Goal: Find specific page/section

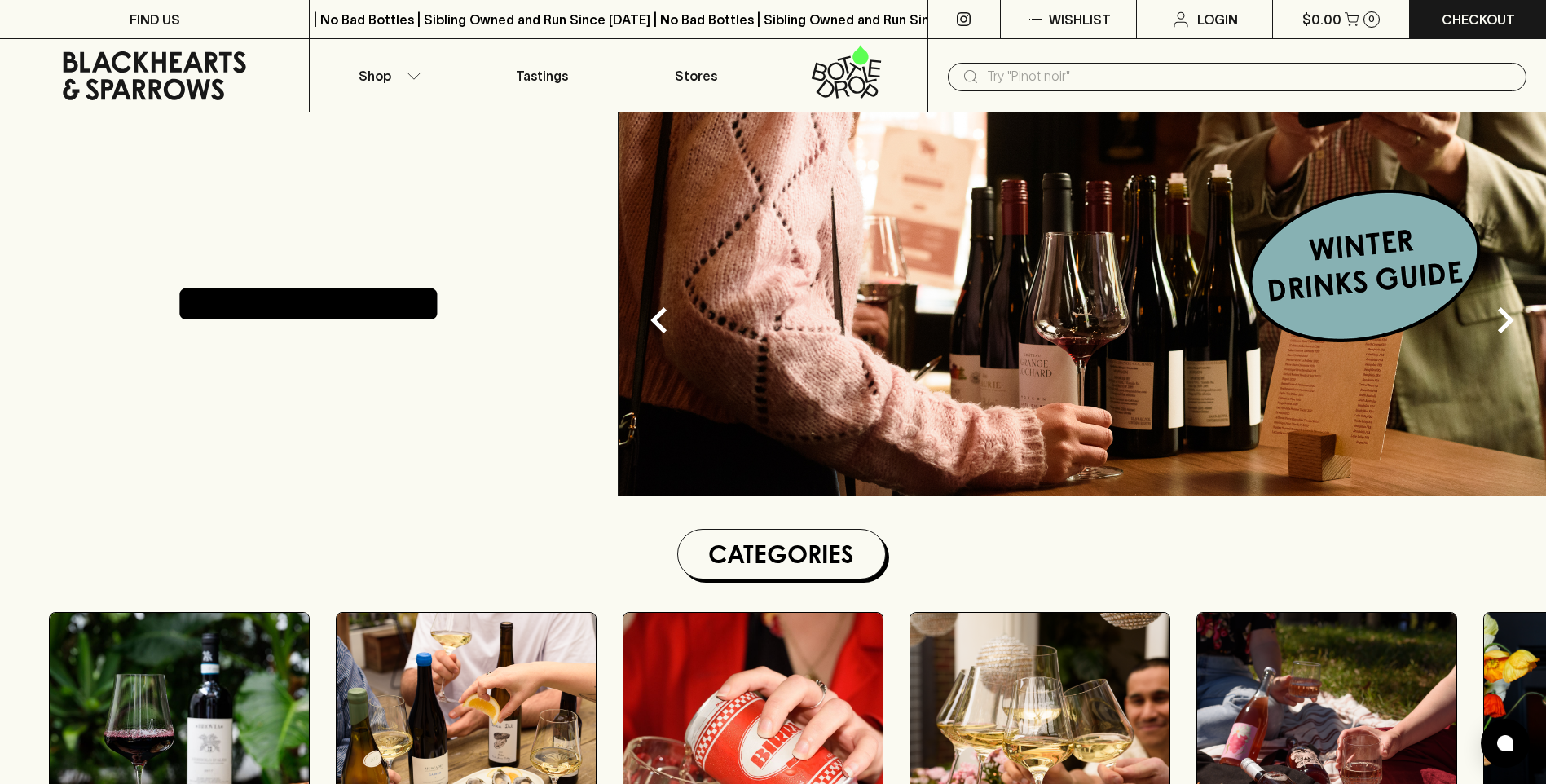
click at [1052, 82] on input "text" at bounding box center [1251, 77] width 527 height 26
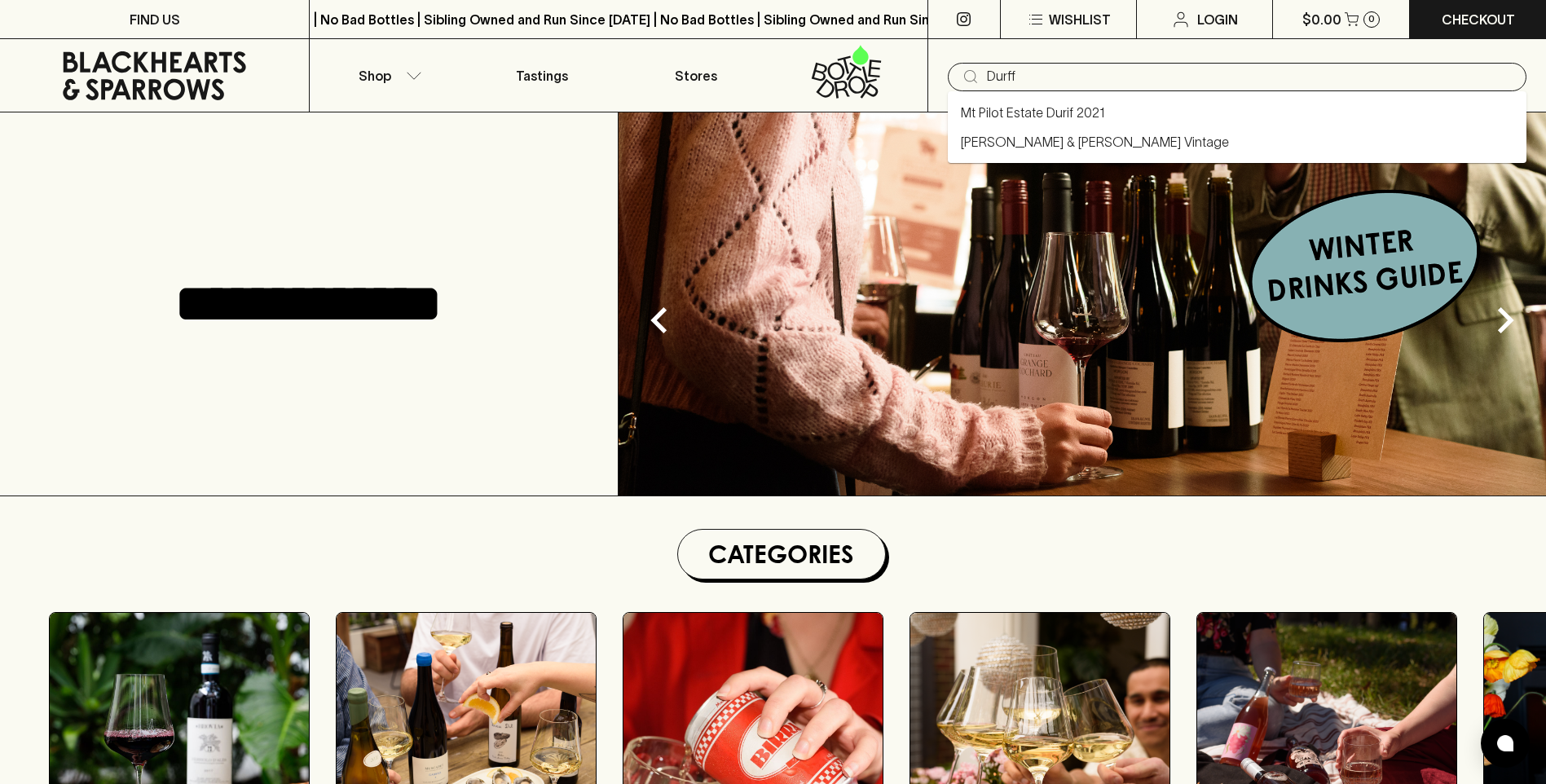
click at [1007, 69] on input "Durff" at bounding box center [1251, 77] width 527 height 26
type input "Mt Pilot Estate Durif 2021"
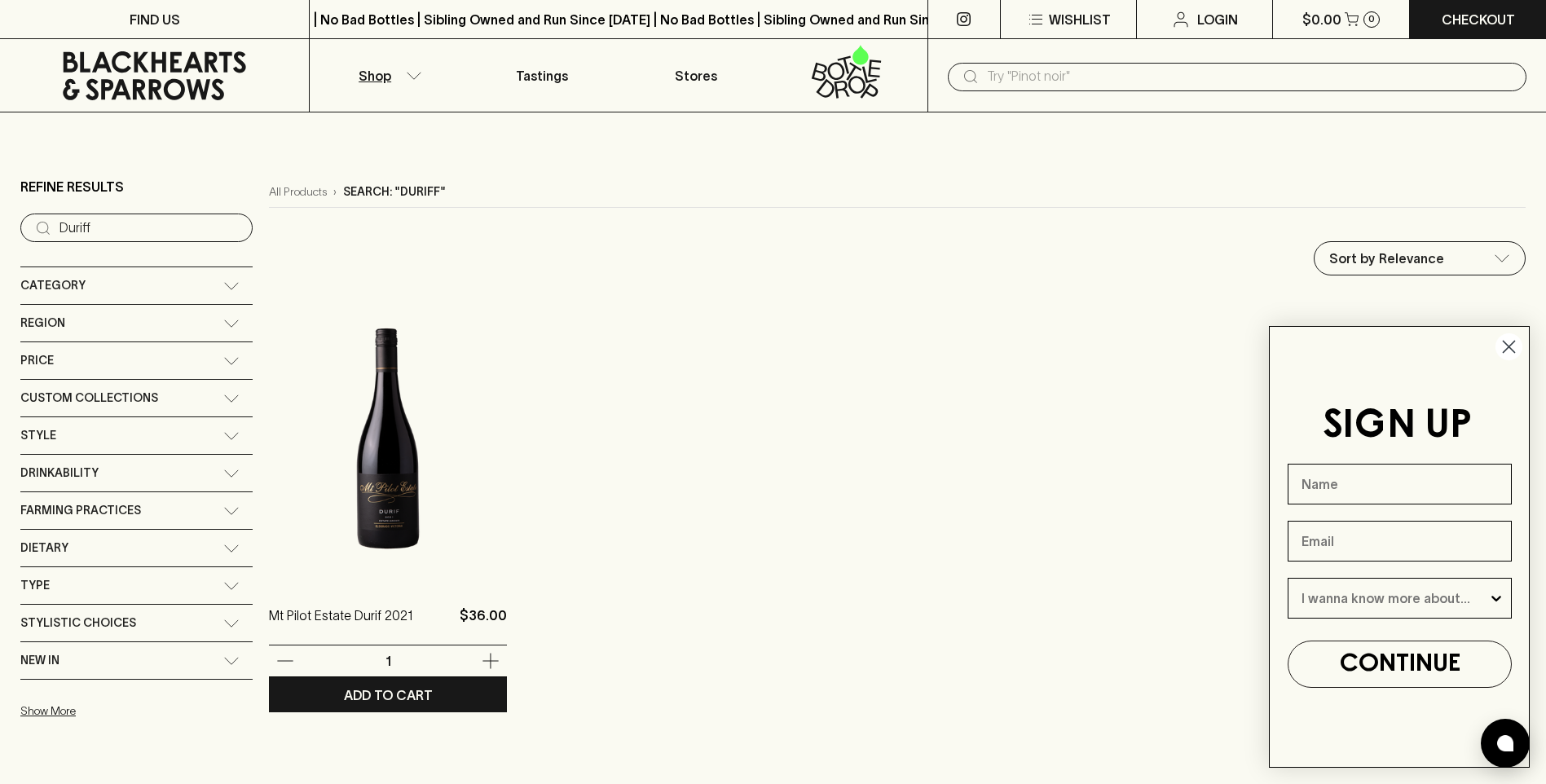
click at [381, 500] on img at bounding box center [388, 438] width 238 height 285
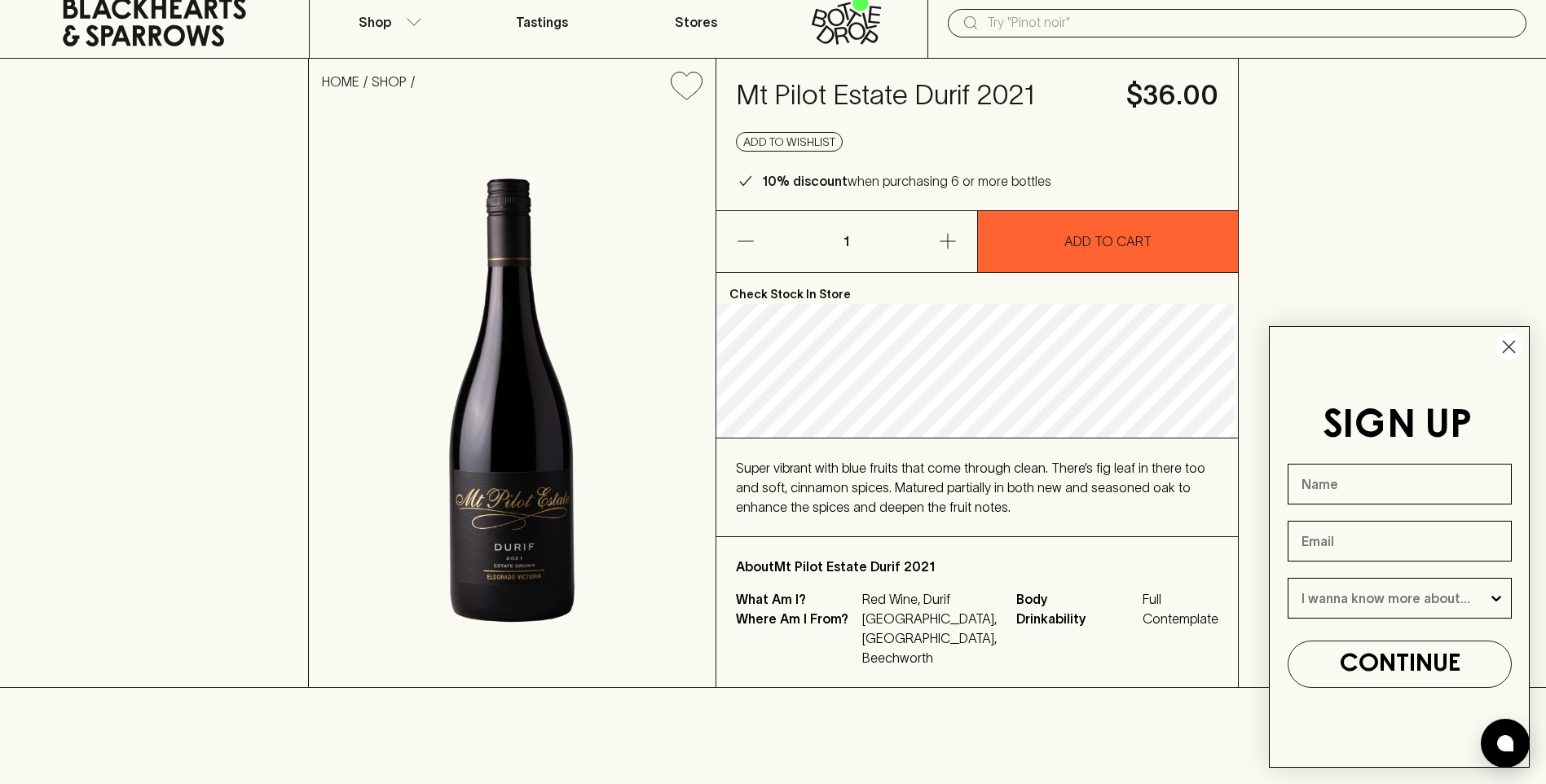
scroll to position [82, 0]
